Goal: Task Accomplishment & Management: Manage account settings

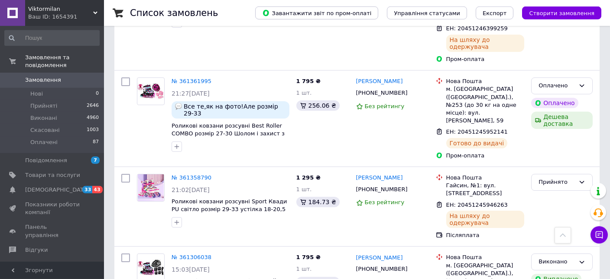
scroll to position [549, 0]
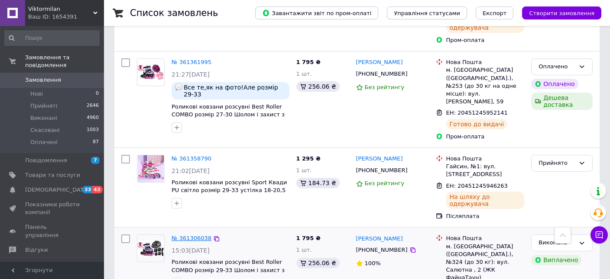
click at [193, 235] on link "№ 361306038" at bounding box center [192, 238] width 40 height 6
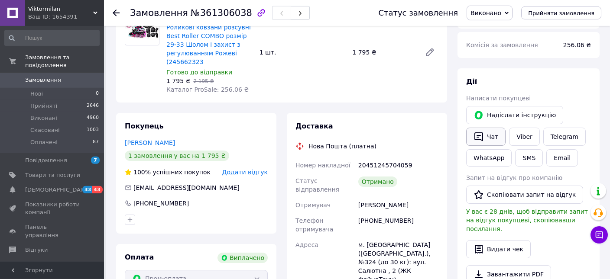
scroll to position [91, 0]
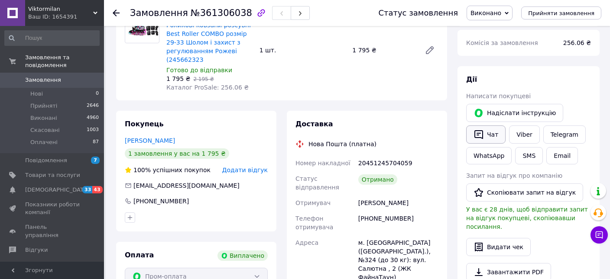
click at [477, 136] on icon "button" at bounding box center [479, 135] width 10 height 10
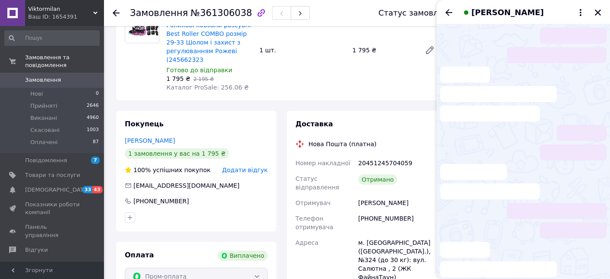
scroll to position [51, 0]
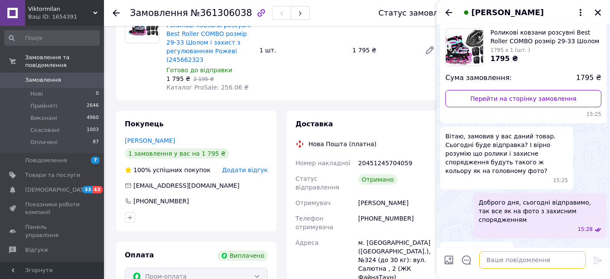
click at [505, 257] on textarea at bounding box center [532, 260] width 107 height 17
paste textarea "[URL][DOMAIN_NAME]"
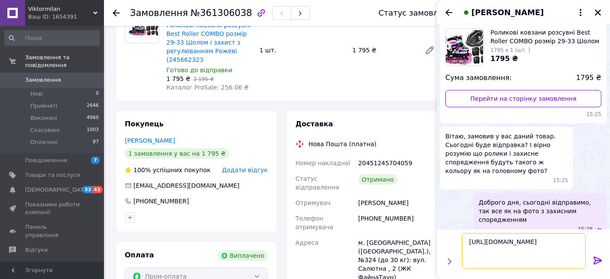
type textarea "[URL][DOMAIN_NAME]"
drag, startPoint x: 598, startPoint y: 259, endPoint x: 591, endPoint y: 240, distance: 20.0
click at [597, 259] on icon at bounding box center [598, 261] width 10 height 10
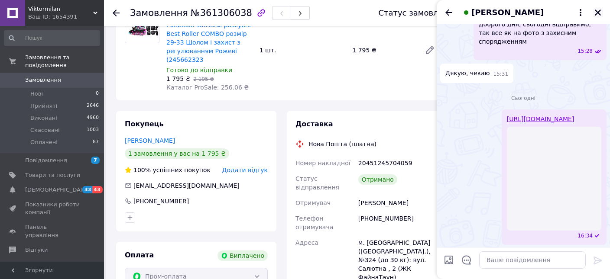
scroll to position [134, 0]
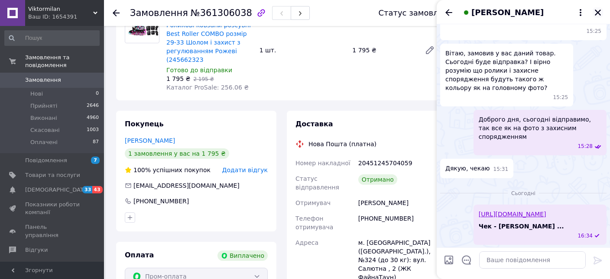
click at [598, 9] on icon "Закрити" at bounding box center [598, 13] width 8 height 8
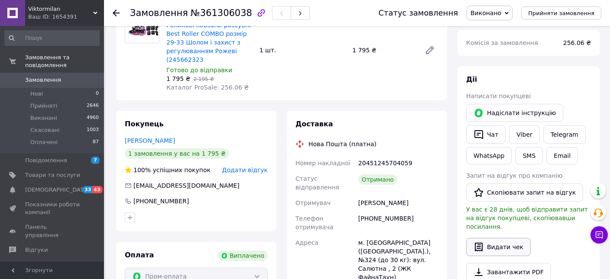
click at [492, 238] on button "Видати чек" at bounding box center [498, 247] width 65 height 18
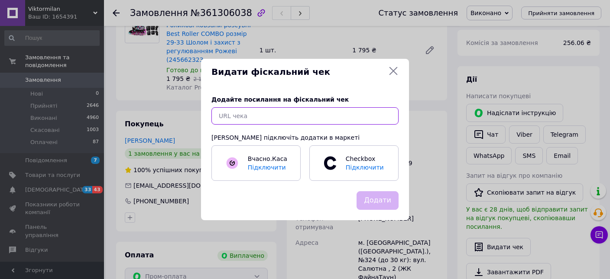
click at [233, 113] on input "text" at bounding box center [304, 115] width 187 height 17
paste input "[URL][DOMAIN_NAME]"
type input "[URL][DOMAIN_NAME]"
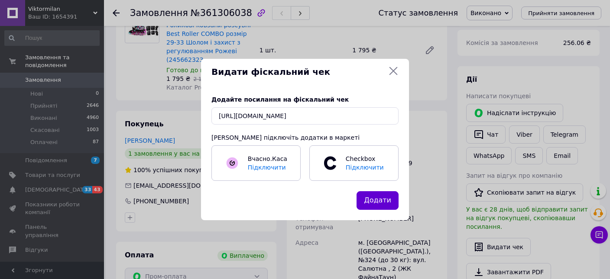
click at [386, 201] on button "Додати" at bounding box center [378, 201] width 42 height 19
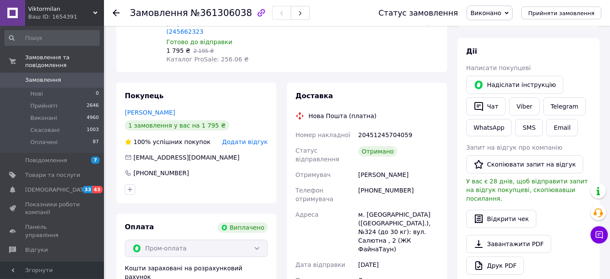
scroll to position [137, 0]
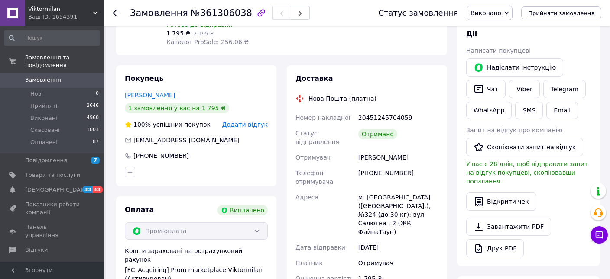
click at [83, 76] on span "0" at bounding box center [92, 80] width 24 height 8
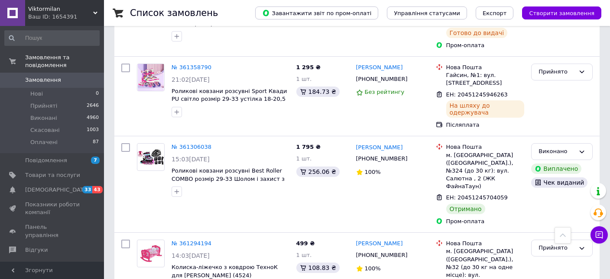
scroll to position [732, 0]
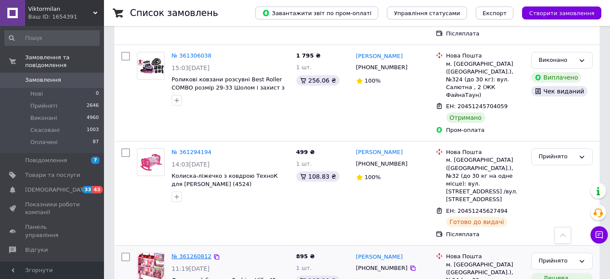
click at [198, 253] on link "№ 361260812" at bounding box center [192, 256] width 40 height 6
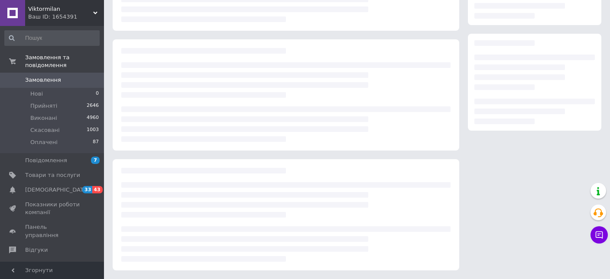
scroll to position [117, 0]
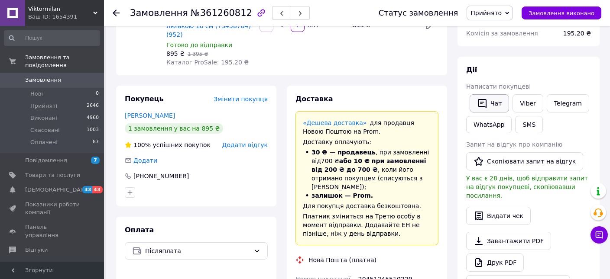
click at [485, 104] on icon "button" at bounding box center [482, 103] width 10 height 10
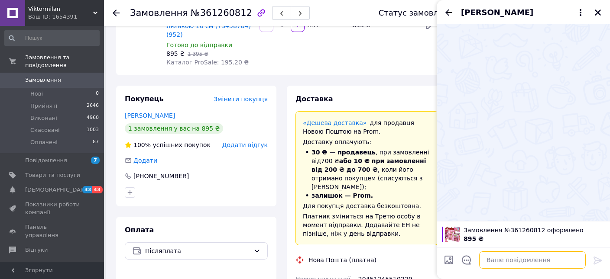
paste textarea "[URL][DOMAIN_NAME]"
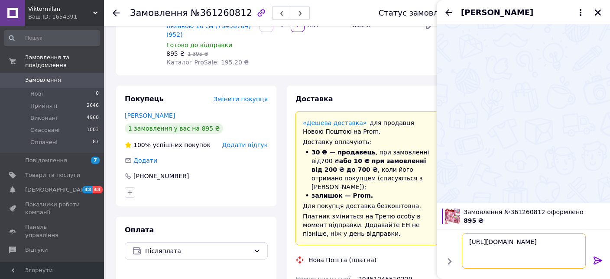
type textarea "[URL][DOMAIN_NAME]"
drag, startPoint x: 593, startPoint y: 262, endPoint x: 594, endPoint y: 257, distance: 5.1
click at [593, 260] on div at bounding box center [597, 262] width 17 height 20
click at [598, 261] on icon at bounding box center [598, 261] width 10 height 10
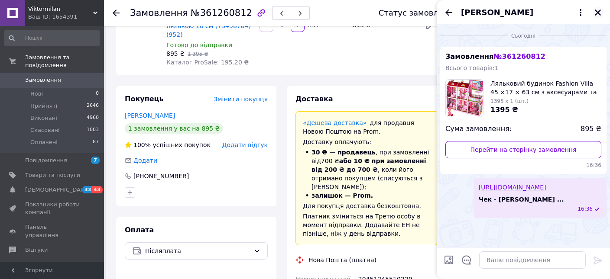
click at [599, 15] on icon "Закрити" at bounding box center [598, 13] width 8 height 8
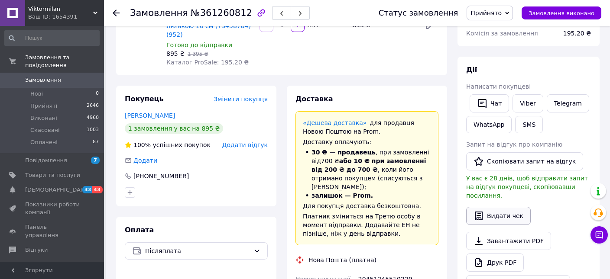
click at [485, 208] on button "Видати чек" at bounding box center [498, 216] width 65 height 18
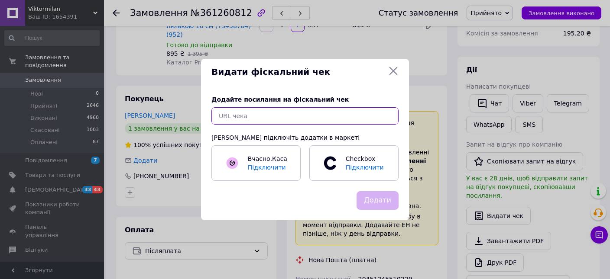
click at [247, 110] on input "text" at bounding box center [304, 115] width 187 height 17
paste input "[URL][DOMAIN_NAME]"
type input "[URL][DOMAIN_NAME]"
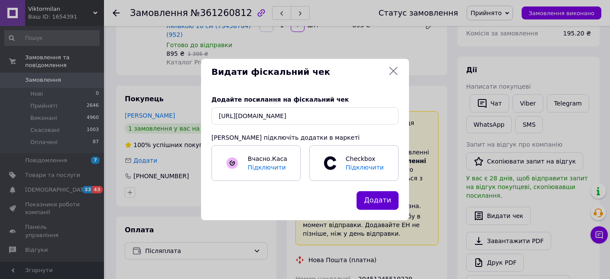
click at [372, 198] on button "Додати" at bounding box center [378, 201] width 42 height 19
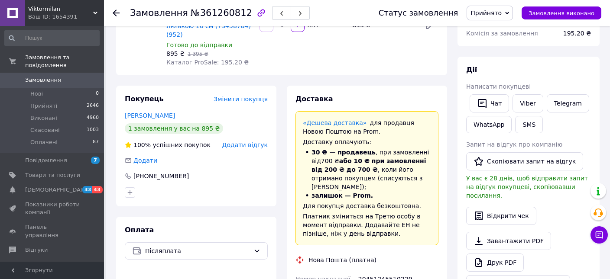
click at [77, 76] on span "Замовлення" at bounding box center [52, 80] width 55 height 8
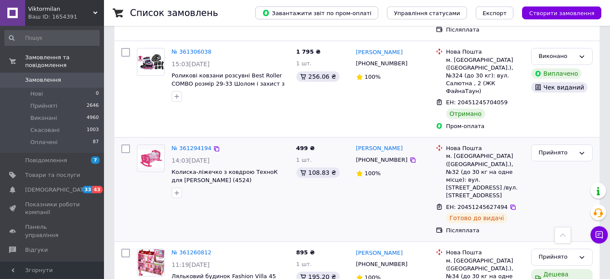
scroll to position [823, 0]
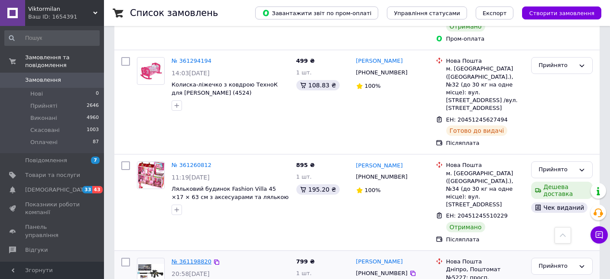
click at [185, 259] on link "№ 361198820" at bounding box center [192, 262] width 40 height 6
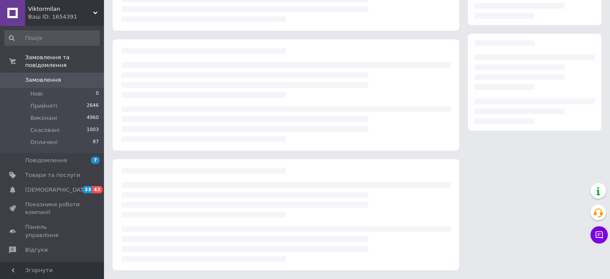
scroll to position [117, 0]
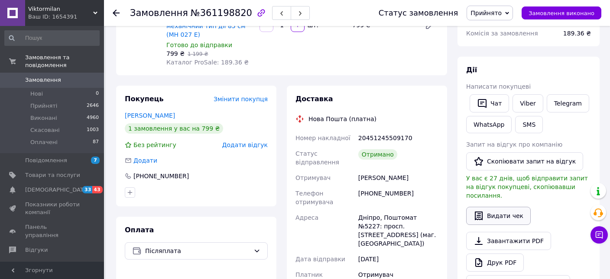
click at [504, 207] on button "Видати чек" at bounding box center [498, 216] width 65 height 18
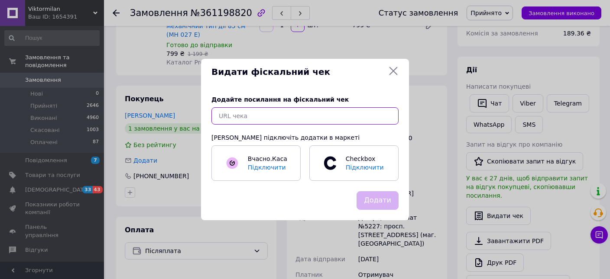
click at [315, 123] on input "text" at bounding box center [304, 115] width 187 height 17
paste input "[URL][DOMAIN_NAME]"
type input "[URL][DOMAIN_NAME]"
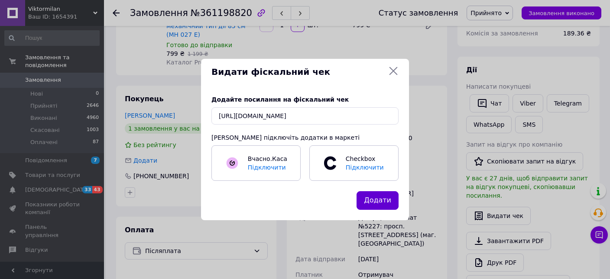
click at [377, 194] on button "Додати" at bounding box center [378, 201] width 42 height 19
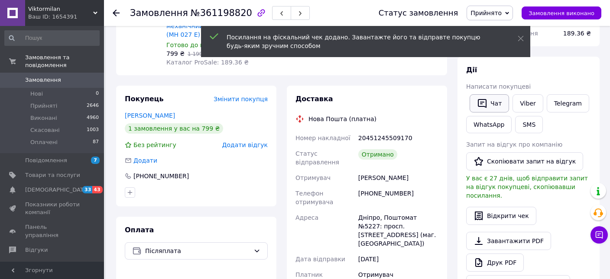
click at [487, 105] on button "Чат" at bounding box center [489, 103] width 39 height 18
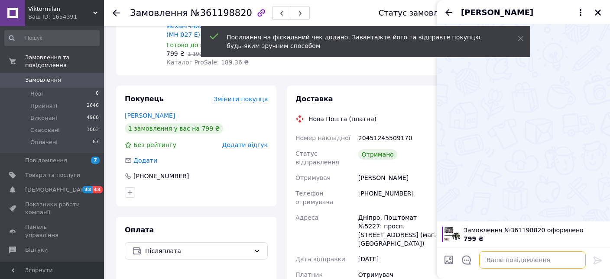
drag, startPoint x: 526, startPoint y: 260, endPoint x: 521, endPoint y: 263, distance: 5.5
paste textarea "[URL][DOMAIN_NAME]"
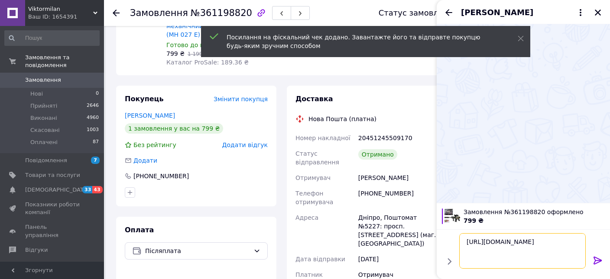
type textarea "[URL][DOMAIN_NAME]"
drag, startPoint x: 593, startPoint y: 259, endPoint x: 512, endPoint y: 223, distance: 88.5
click at [593, 259] on div at bounding box center [597, 262] width 17 height 20
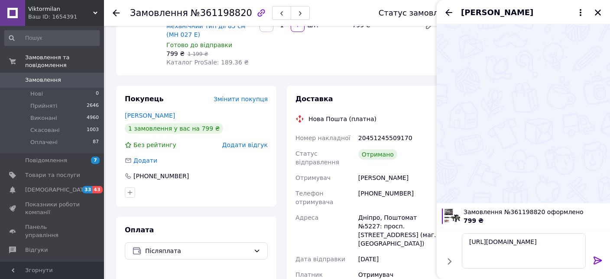
click at [597, 259] on icon at bounding box center [598, 261] width 10 height 10
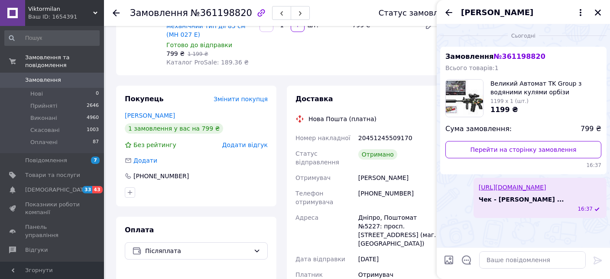
click at [62, 73] on link "Замовлення 0" at bounding box center [52, 80] width 104 height 15
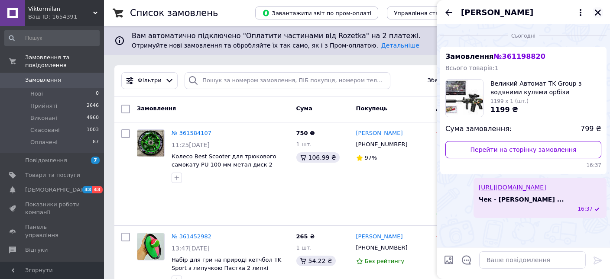
click at [597, 11] on icon "Закрити" at bounding box center [598, 13] width 6 height 6
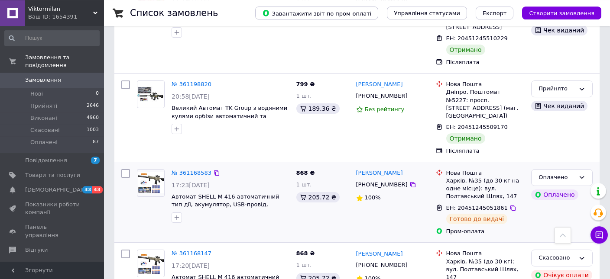
scroll to position [1007, 0]
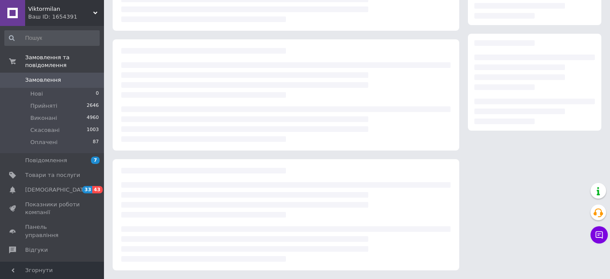
scroll to position [114, 0]
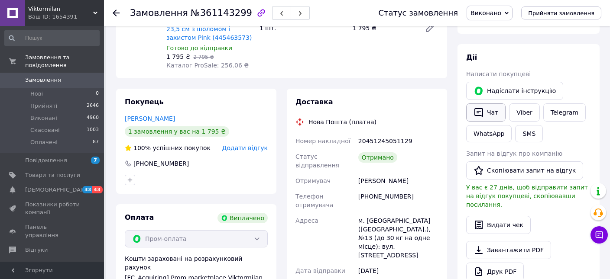
click at [487, 104] on button "Чат" at bounding box center [485, 113] width 39 height 18
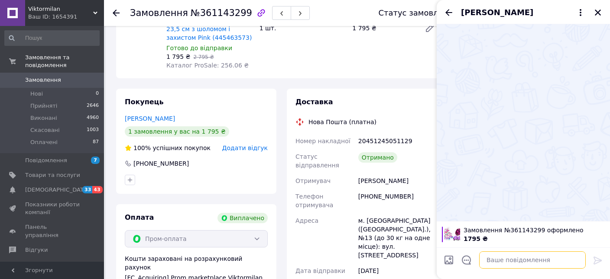
paste textarea "[URL][DOMAIN_NAME]"
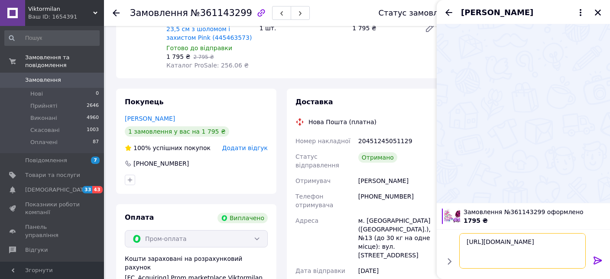
type textarea "[URL][DOMAIN_NAME]"
click at [596, 261] on icon at bounding box center [598, 261] width 10 height 10
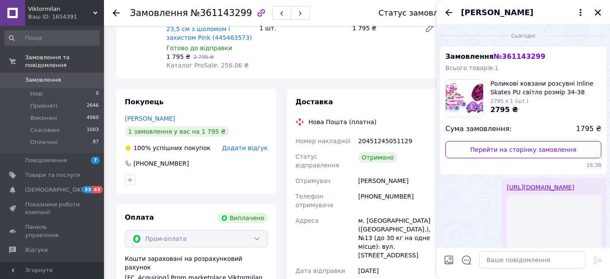
click at [594, 13] on icon "Закрити" at bounding box center [598, 13] width 8 height 8
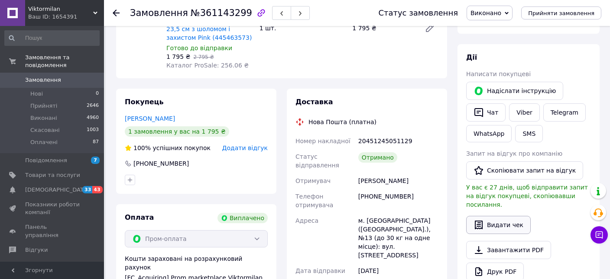
click at [481, 216] on button "Видати чек" at bounding box center [498, 225] width 65 height 18
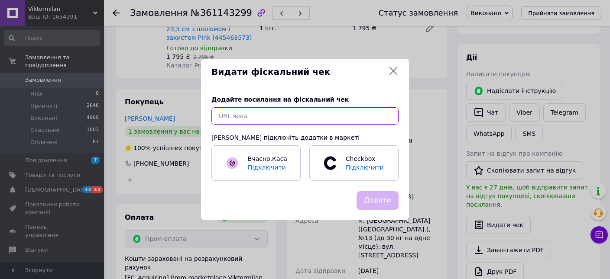
click at [266, 120] on input "text" at bounding box center [304, 115] width 187 height 17
paste input "[URL][DOMAIN_NAME]"
type input "[URL][DOMAIN_NAME]"
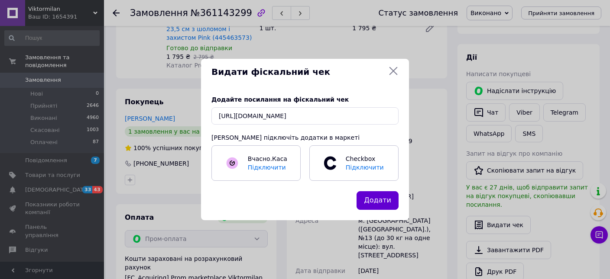
click at [373, 204] on button "Додати" at bounding box center [378, 201] width 42 height 19
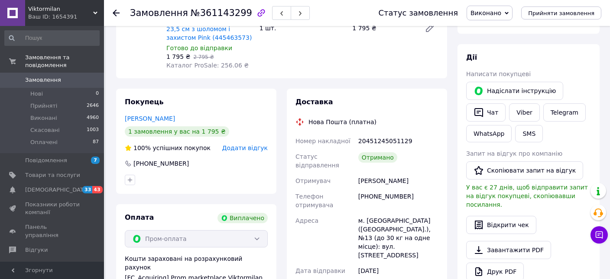
click at [76, 73] on link "Замовлення 0" at bounding box center [52, 80] width 104 height 15
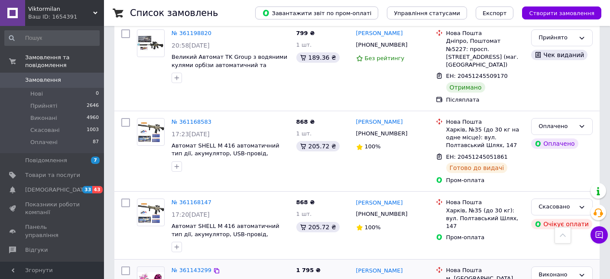
scroll to position [1144, 0]
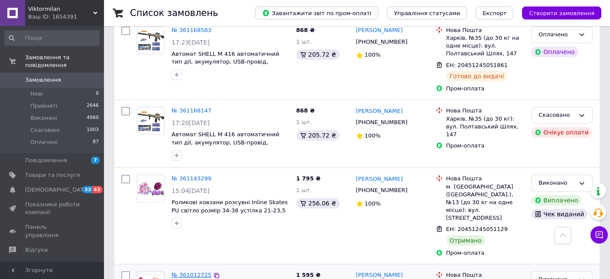
click at [179, 272] on link "№ 361012725" at bounding box center [192, 275] width 40 height 6
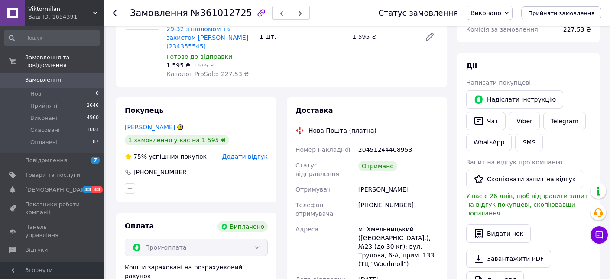
scroll to position [55, 0]
click at [489, 118] on button "Чат" at bounding box center [485, 121] width 39 height 18
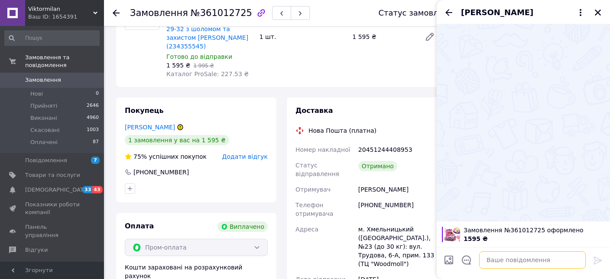
paste textarea "[URL][DOMAIN_NAME]"
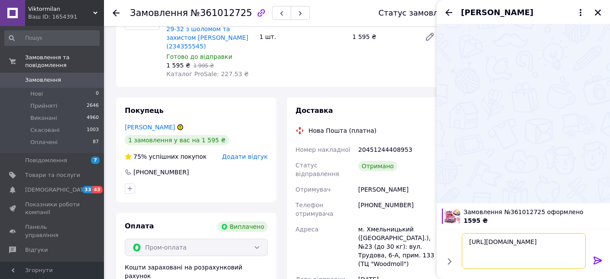
type textarea "[URL][DOMAIN_NAME]"
click at [596, 261] on icon at bounding box center [598, 261] width 10 height 10
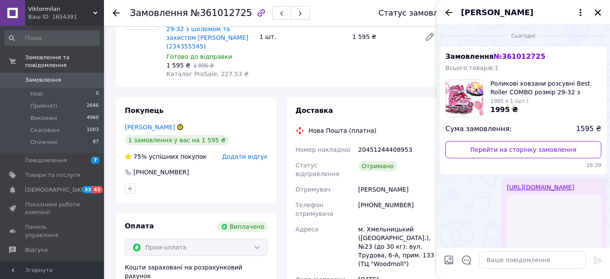
click at [596, 13] on icon "Закрити" at bounding box center [598, 13] width 8 height 8
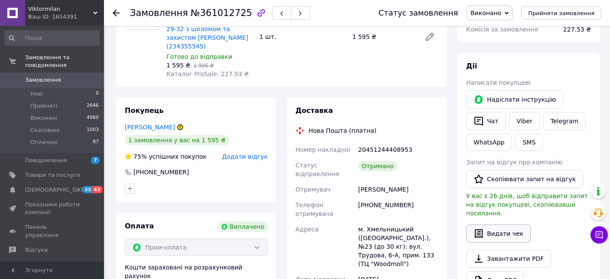
click at [497, 225] on button "Видати чек" at bounding box center [498, 234] width 65 height 18
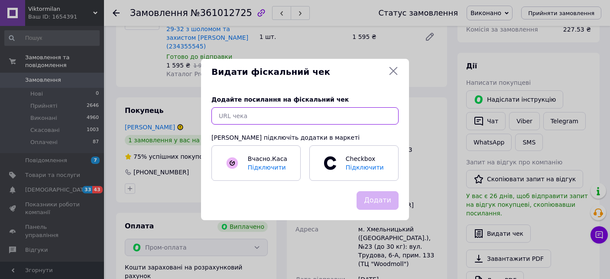
click at [246, 114] on input "text" at bounding box center [304, 115] width 187 height 17
paste input "[URL][DOMAIN_NAME]"
type input "[URL][DOMAIN_NAME]"
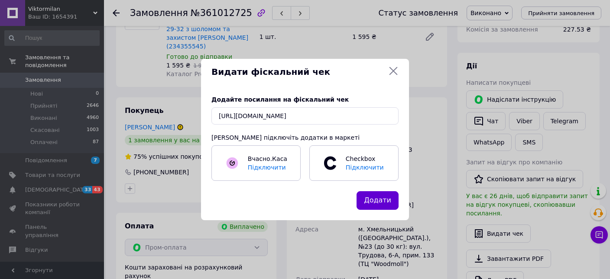
click at [384, 198] on button "Додати" at bounding box center [378, 201] width 42 height 19
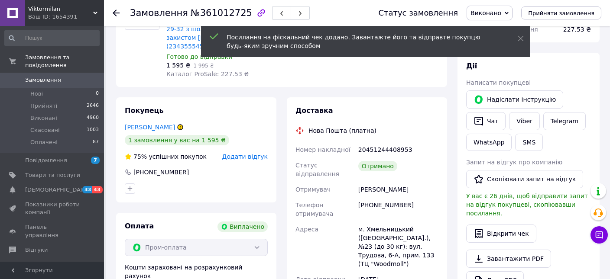
click at [51, 76] on span "Замовлення" at bounding box center [43, 80] width 36 height 8
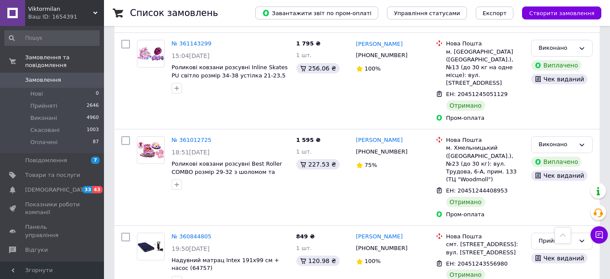
scroll to position [1281, 0]
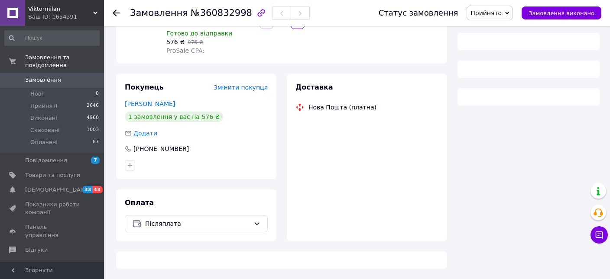
scroll to position [111, 0]
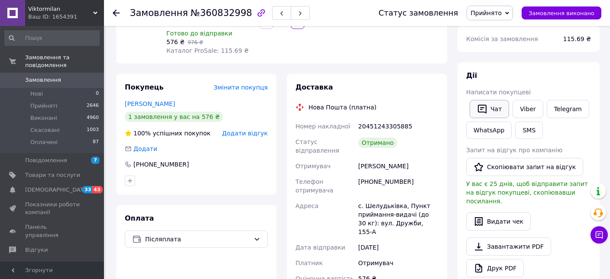
click at [480, 111] on icon "button" at bounding box center [482, 109] width 9 height 9
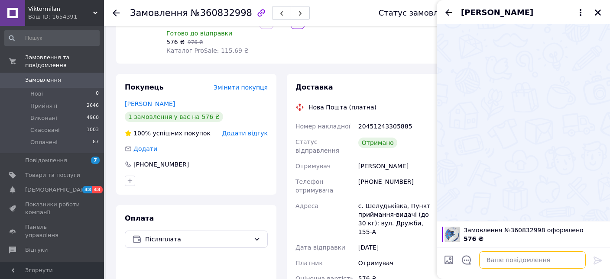
click at [508, 261] on textarea at bounding box center [532, 260] width 107 height 17
paste textarea "[URL][DOMAIN_NAME]"
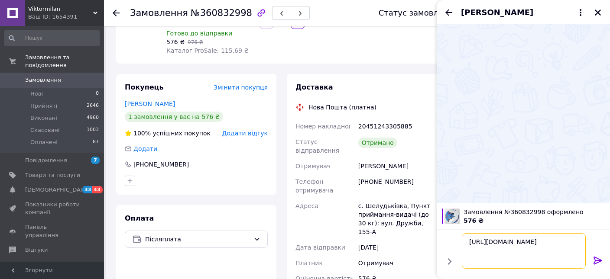
type textarea "[URL][DOMAIN_NAME]"
click at [593, 260] on icon at bounding box center [598, 261] width 10 height 10
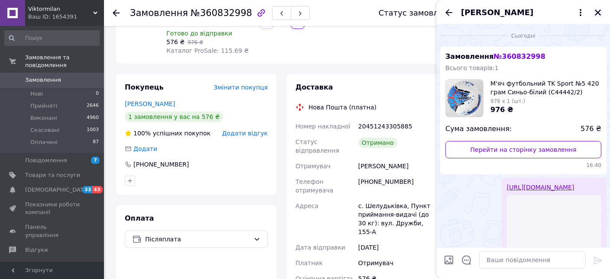
click at [598, 14] on icon "Закрити" at bounding box center [598, 13] width 8 height 8
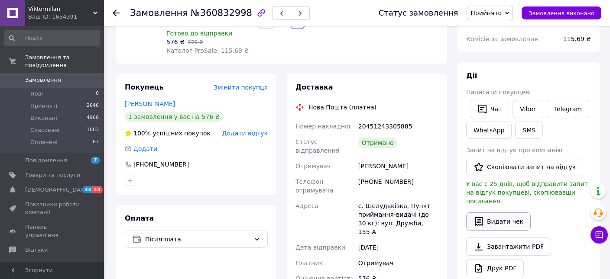
click at [494, 213] on button "Видати чек" at bounding box center [498, 222] width 65 height 18
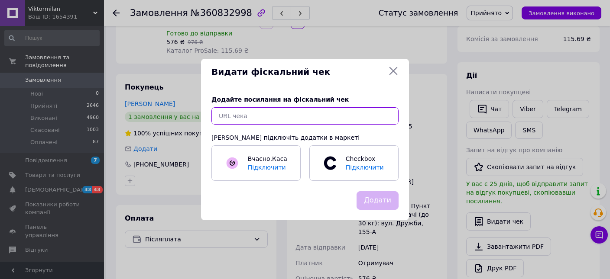
click at [279, 120] on input "text" at bounding box center [304, 115] width 187 height 17
paste input "[URL][DOMAIN_NAME]"
type input "[URL][DOMAIN_NAME]"
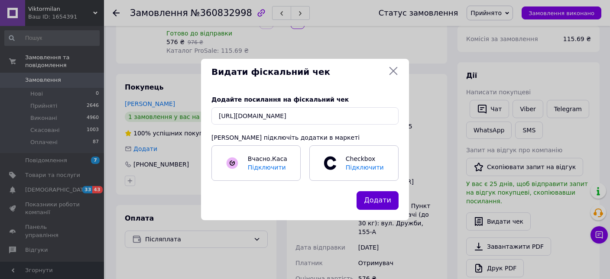
click at [373, 203] on button "Додати" at bounding box center [378, 201] width 42 height 19
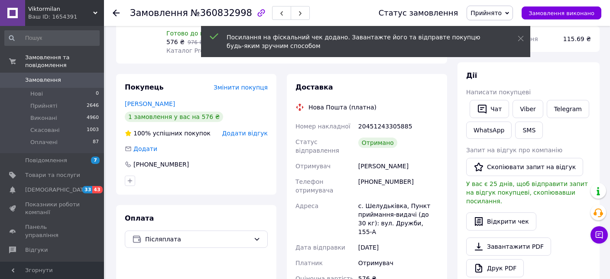
click at [62, 76] on span "Замовлення" at bounding box center [52, 80] width 55 height 8
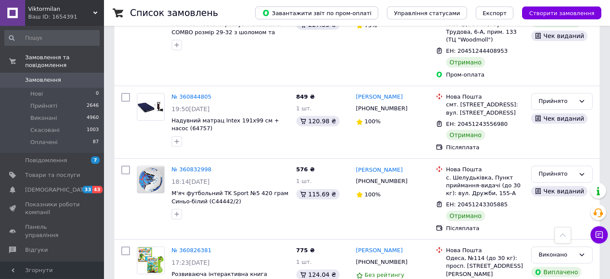
scroll to position [1493, 0]
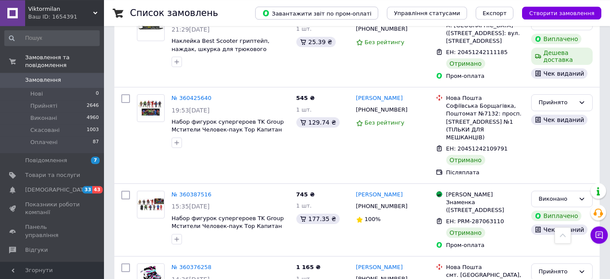
scroll to position [1486, 0]
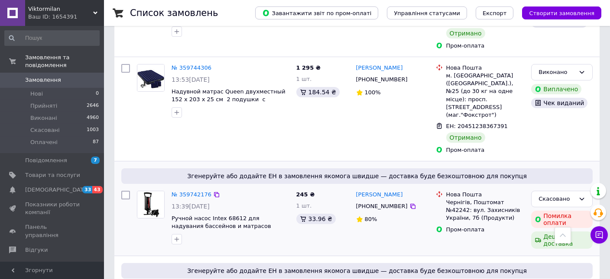
scroll to position [1098, 0]
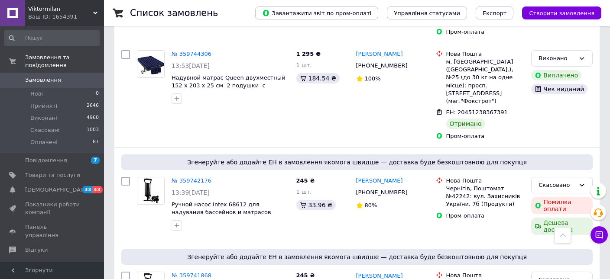
click at [51, 76] on span "Замовлення" at bounding box center [43, 80] width 36 height 8
